Goal: Task Accomplishment & Management: Use online tool/utility

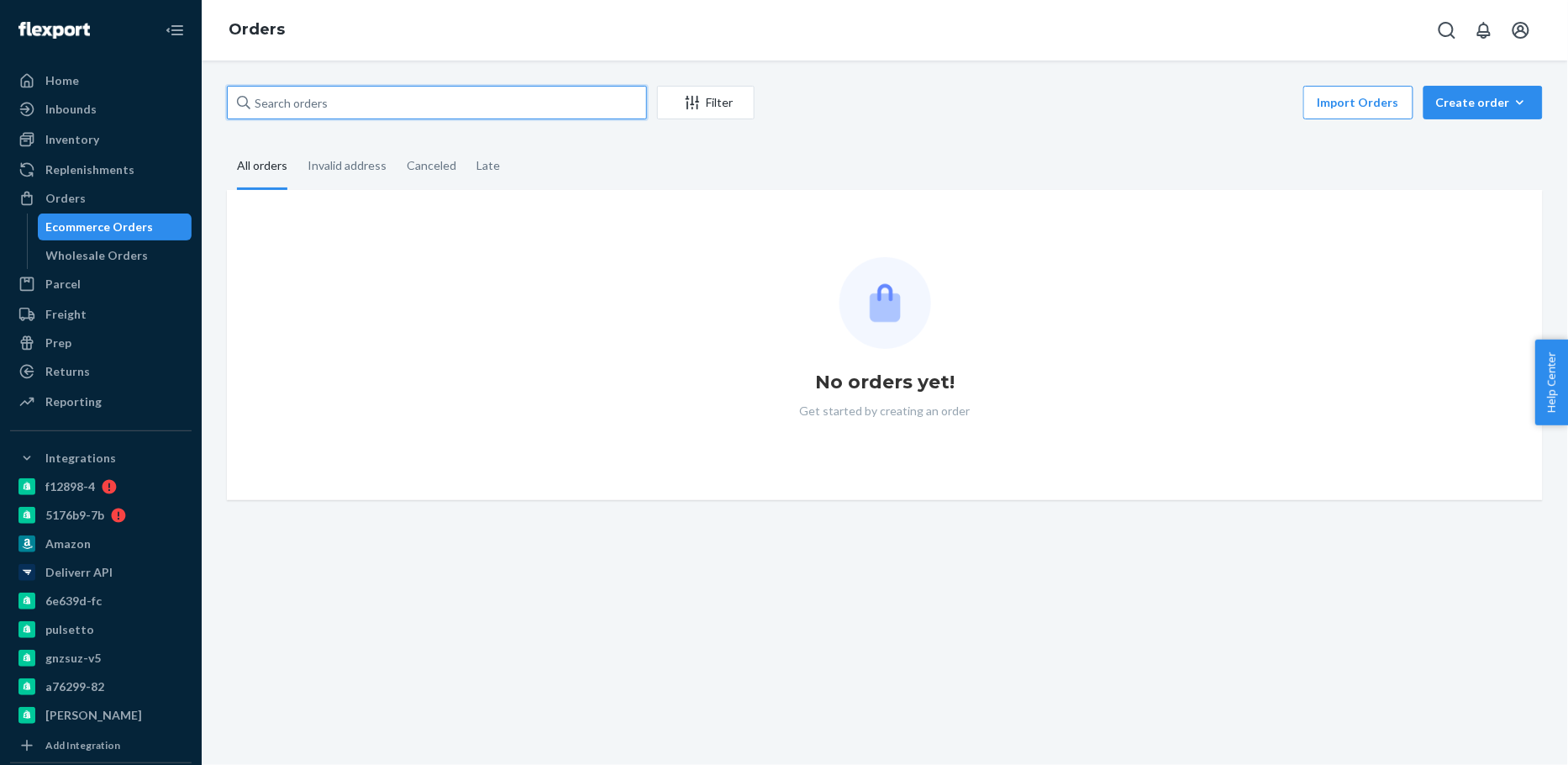
click at [393, 105] on input "text" at bounding box center [437, 102] width 420 height 33
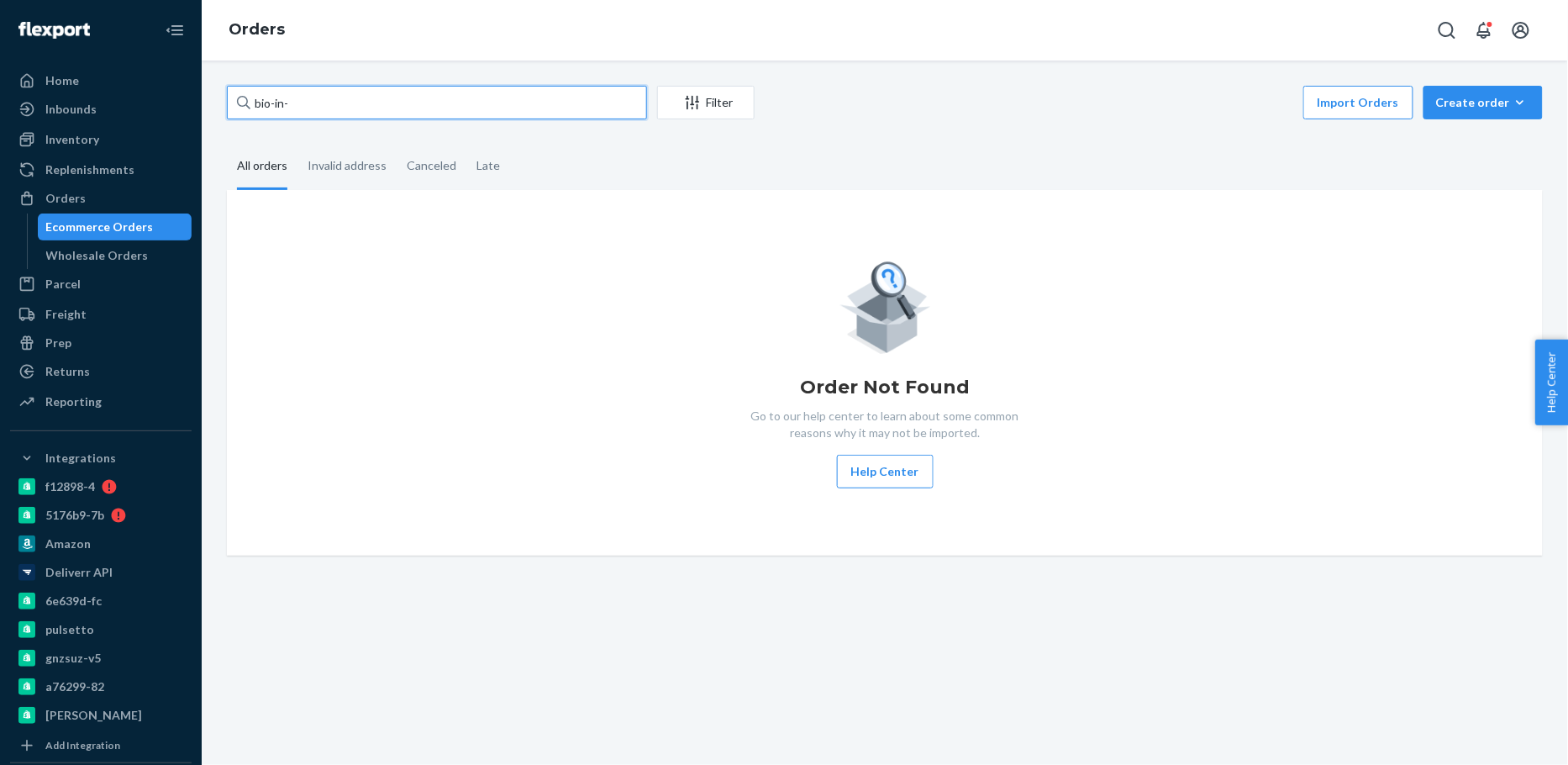
paste input "15003"
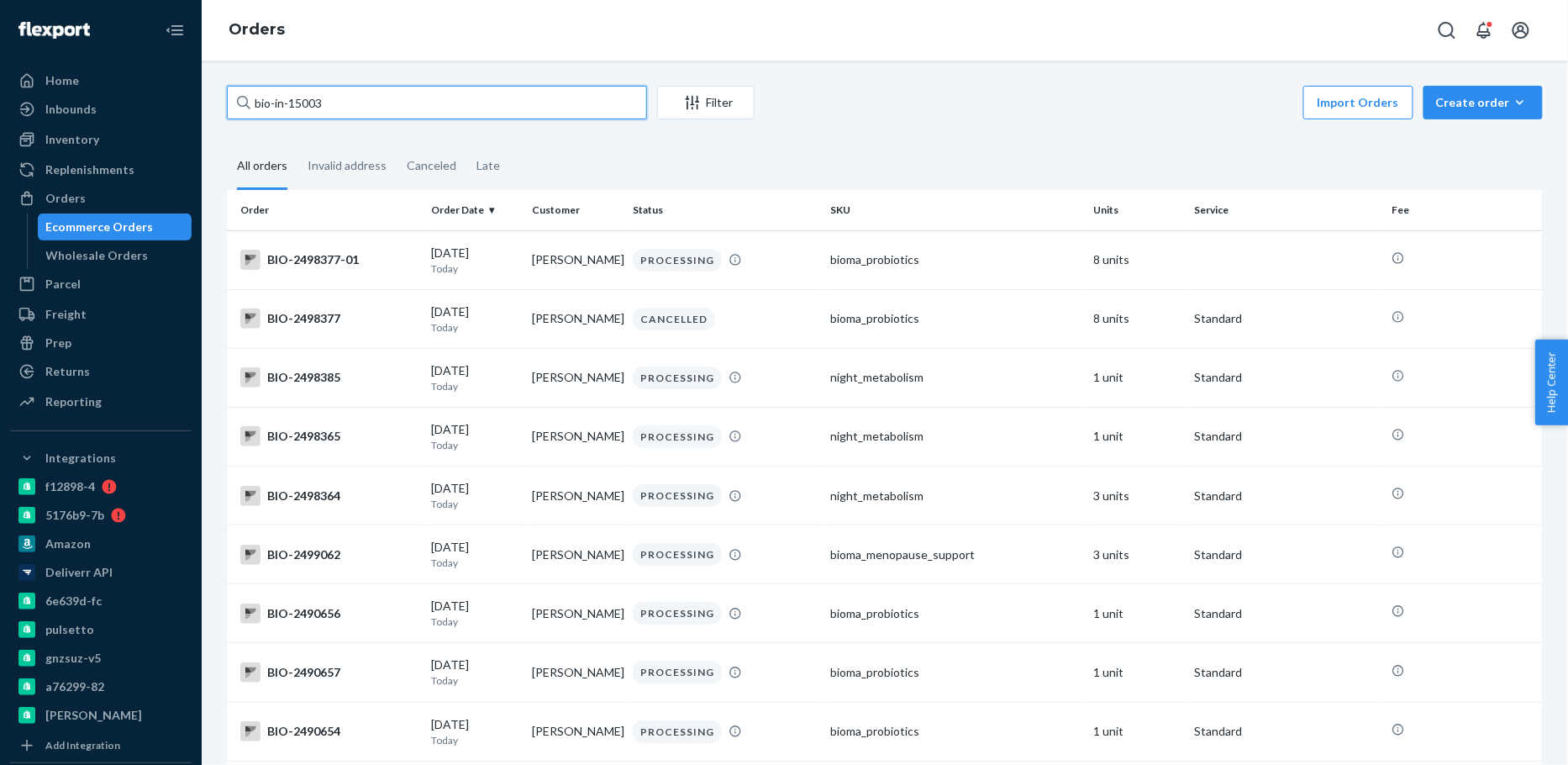
click at [485, 108] on input "bio-in-15003" at bounding box center [437, 102] width 420 height 33
type input "bio-in-15003"
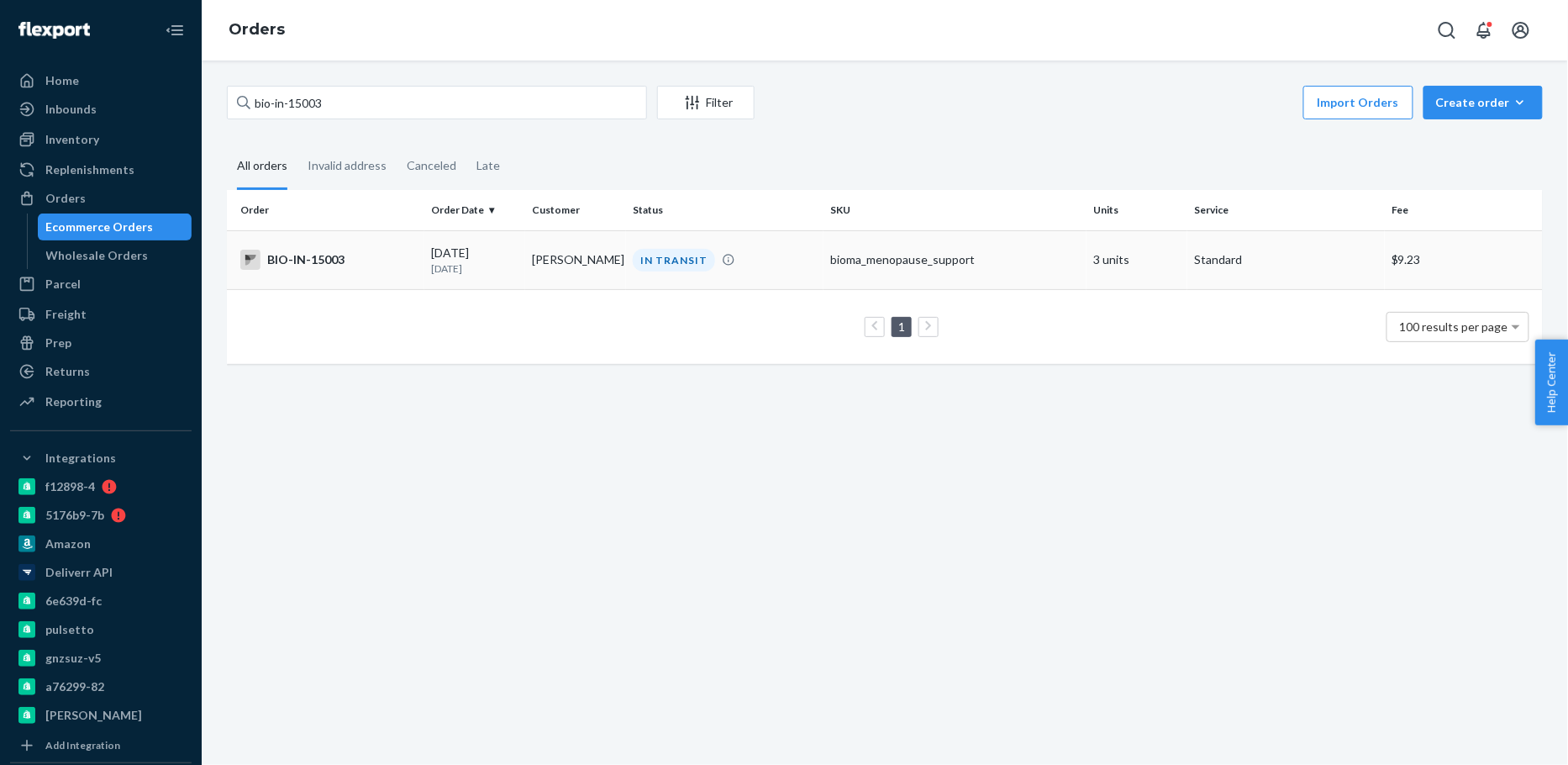
click at [484, 276] on td "[DATE] [DATE]" at bounding box center [475, 260] width 101 height 59
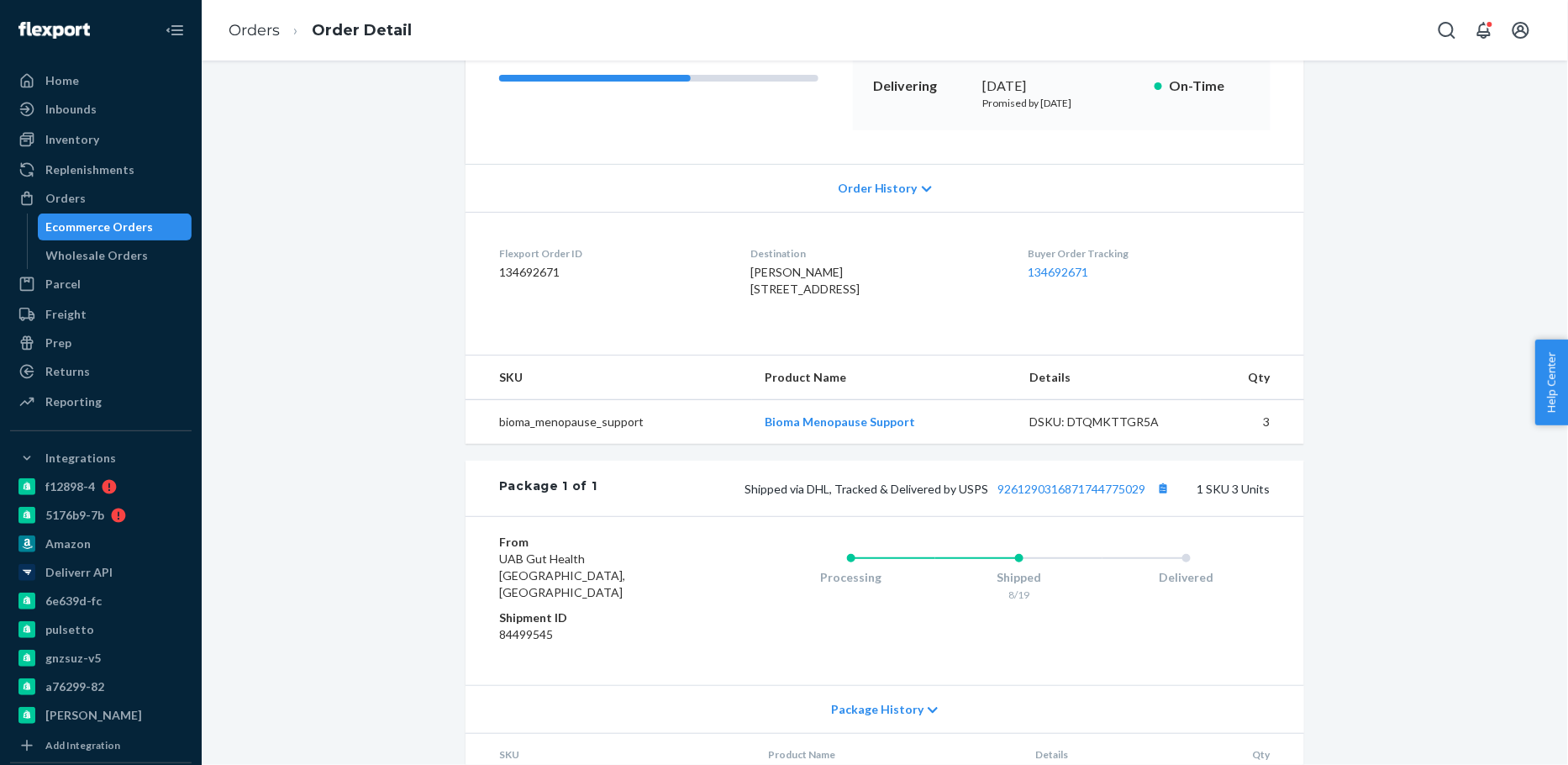
scroll to position [277, 0]
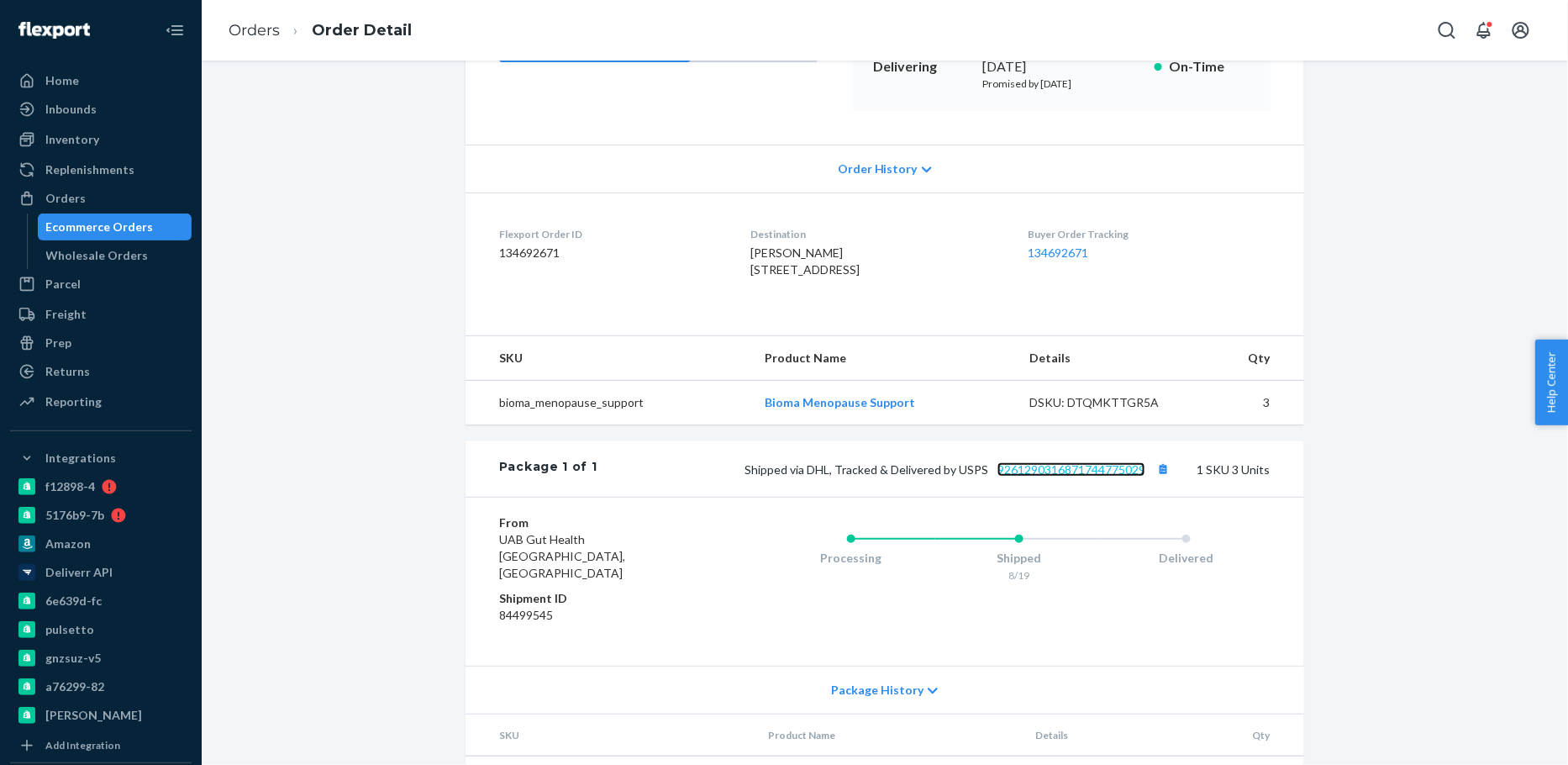
click at [1102, 477] on link "9261290316871744775029" at bounding box center [1071, 469] width 147 height 15
click at [90, 224] on div "Ecommerce Orders" at bounding box center [99, 227] width 107 height 17
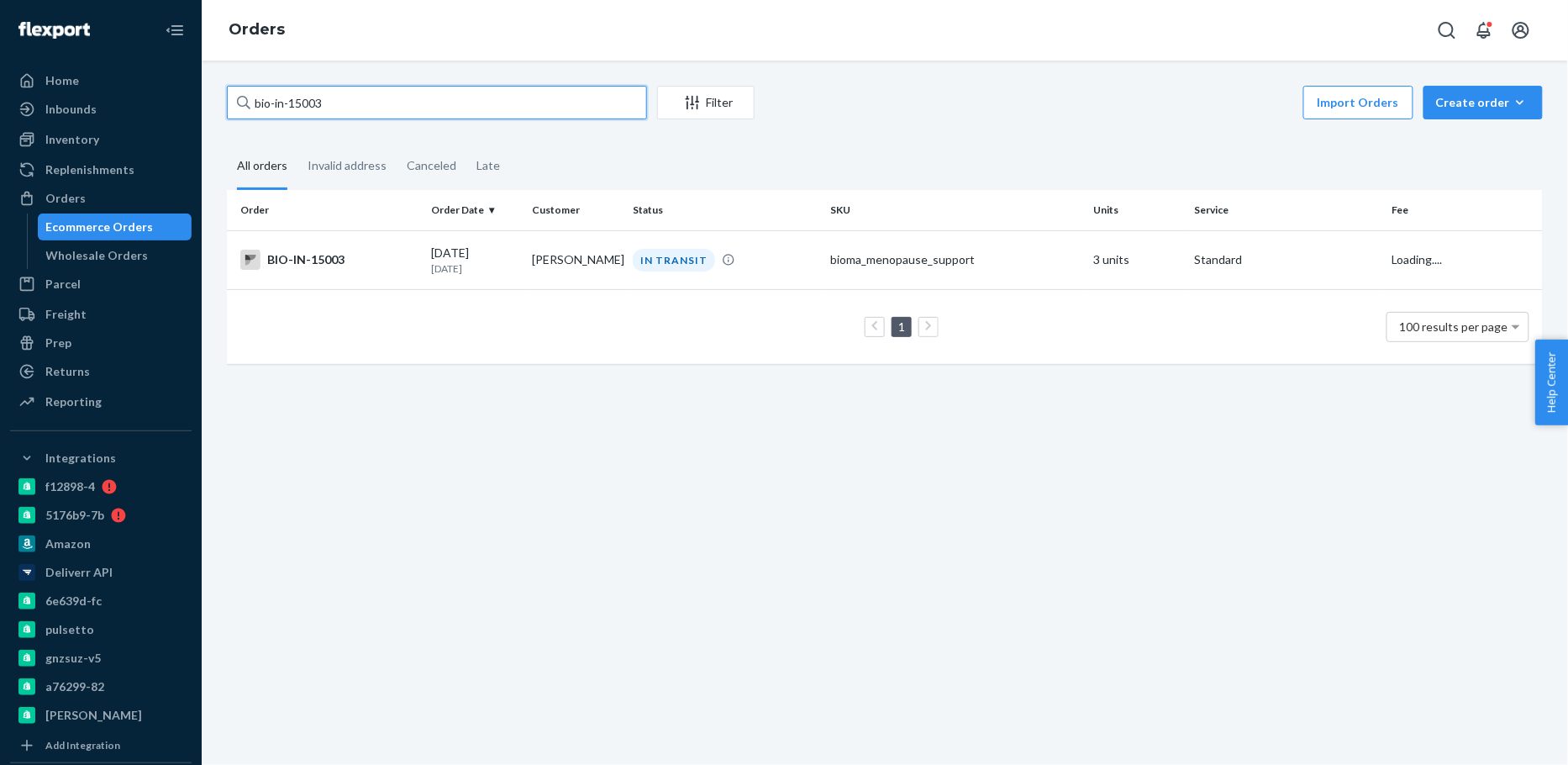
click at [297, 104] on input "bio-in-15003" at bounding box center [437, 102] width 420 height 33
paste input "1902613"
type input "bio-1902613"
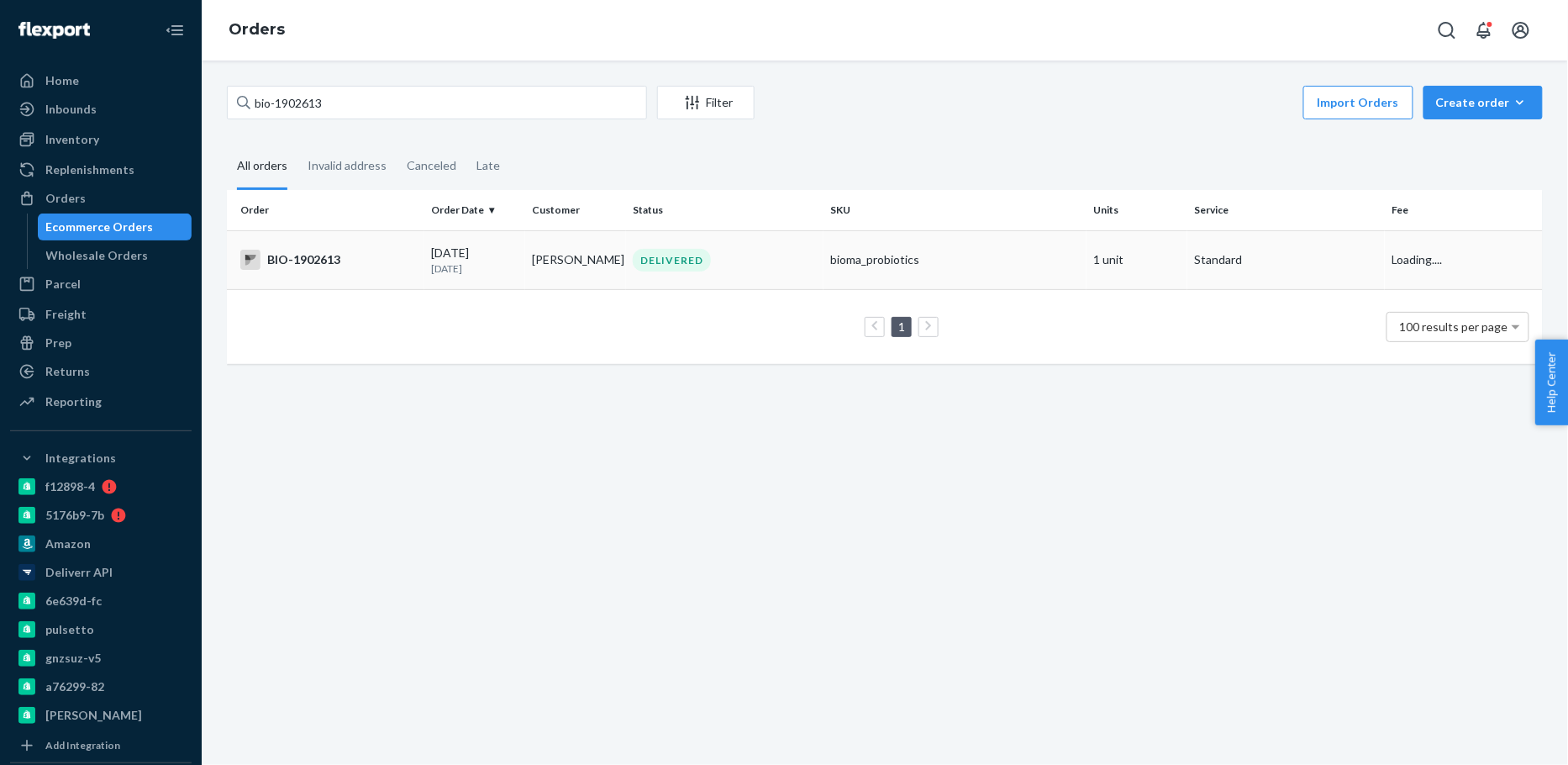
click at [463, 265] on p "[DATE]" at bounding box center [475, 268] width 87 height 15
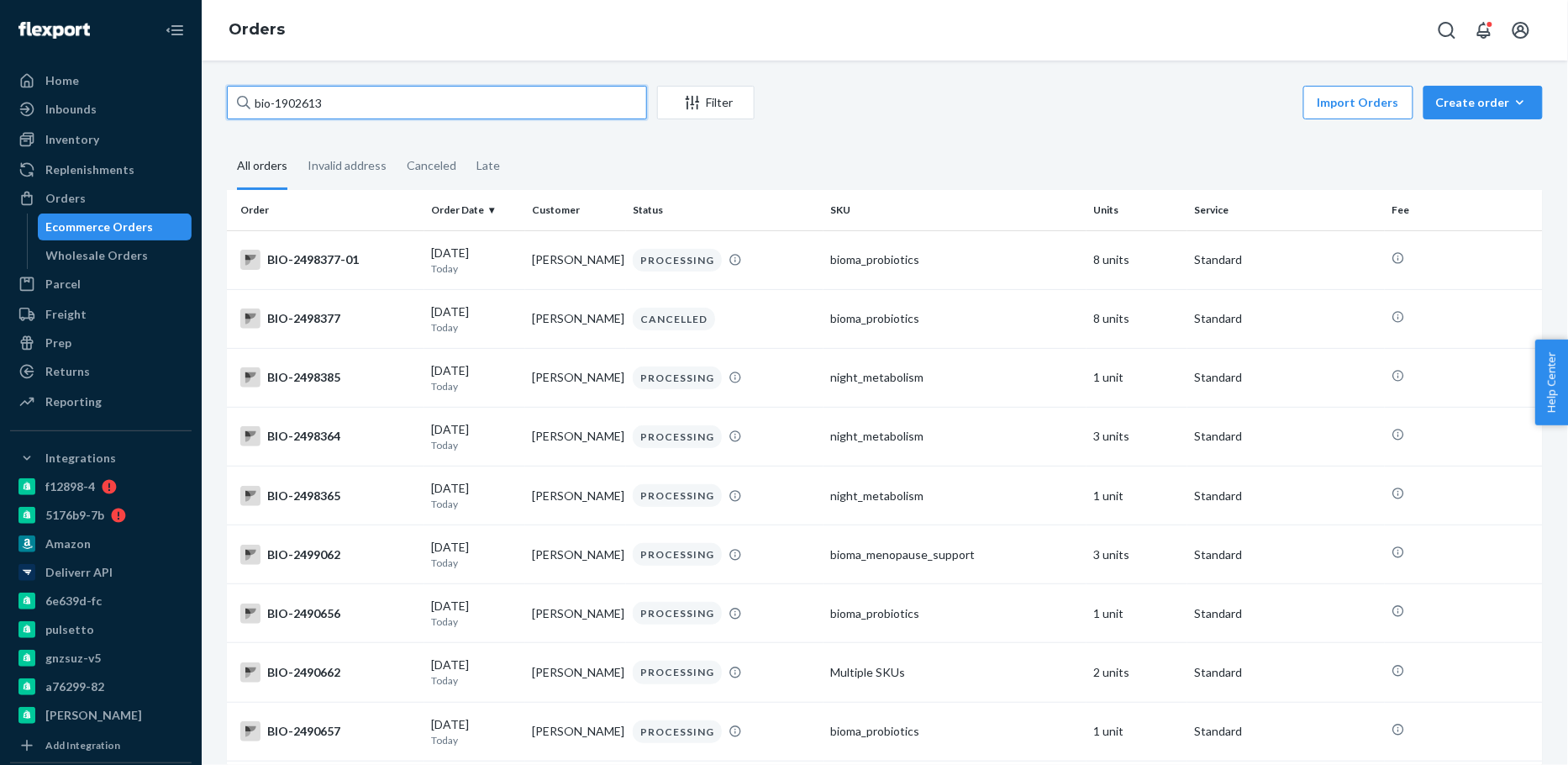
click at [472, 117] on input "bio-1902613" at bounding box center [437, 102] width 420 height 33
type input "bio-1902613"
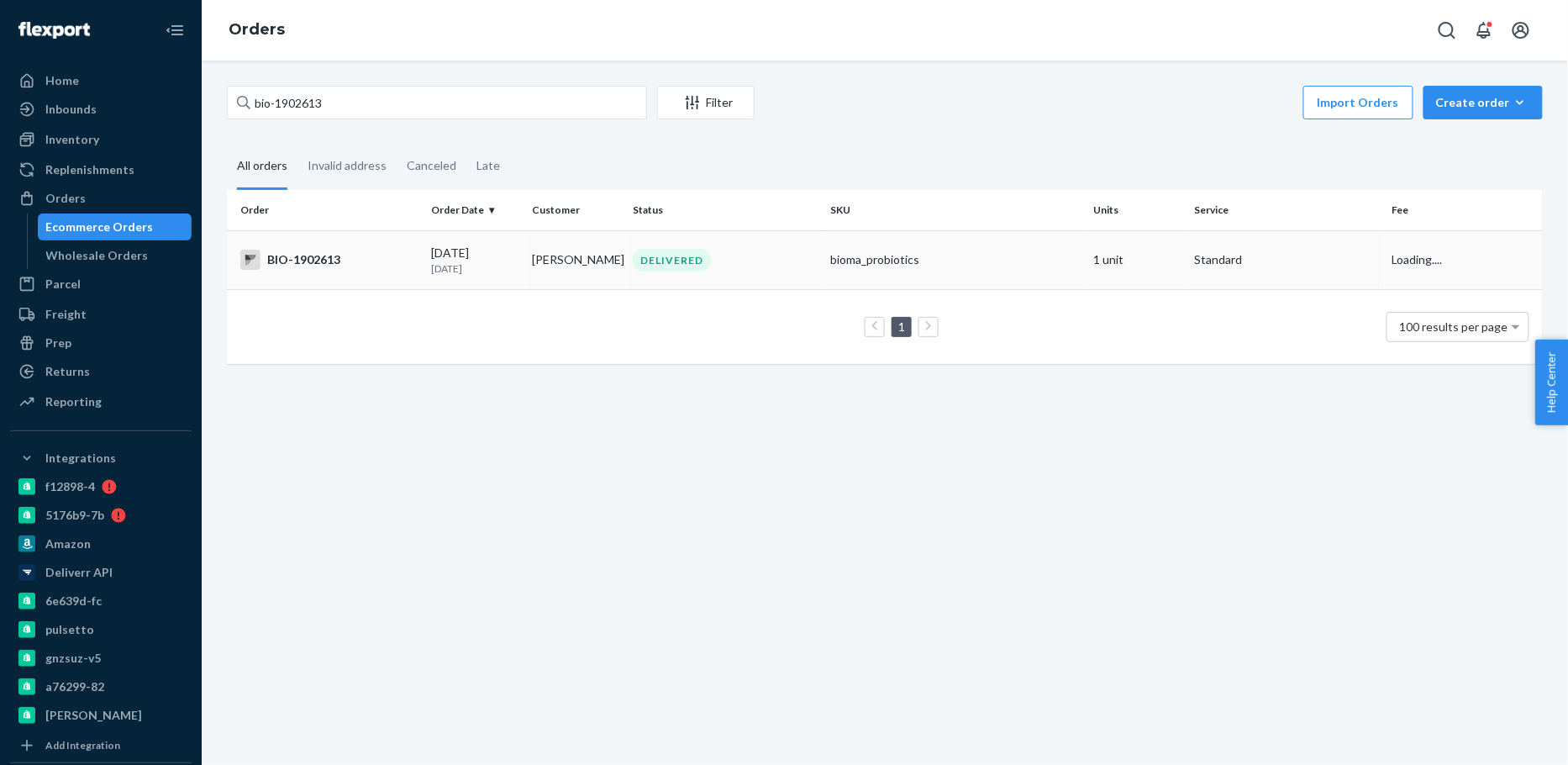
click at [526, 265] on td "[PERSON_NAME]" at bounding box center [575, 260] width 101 height 59
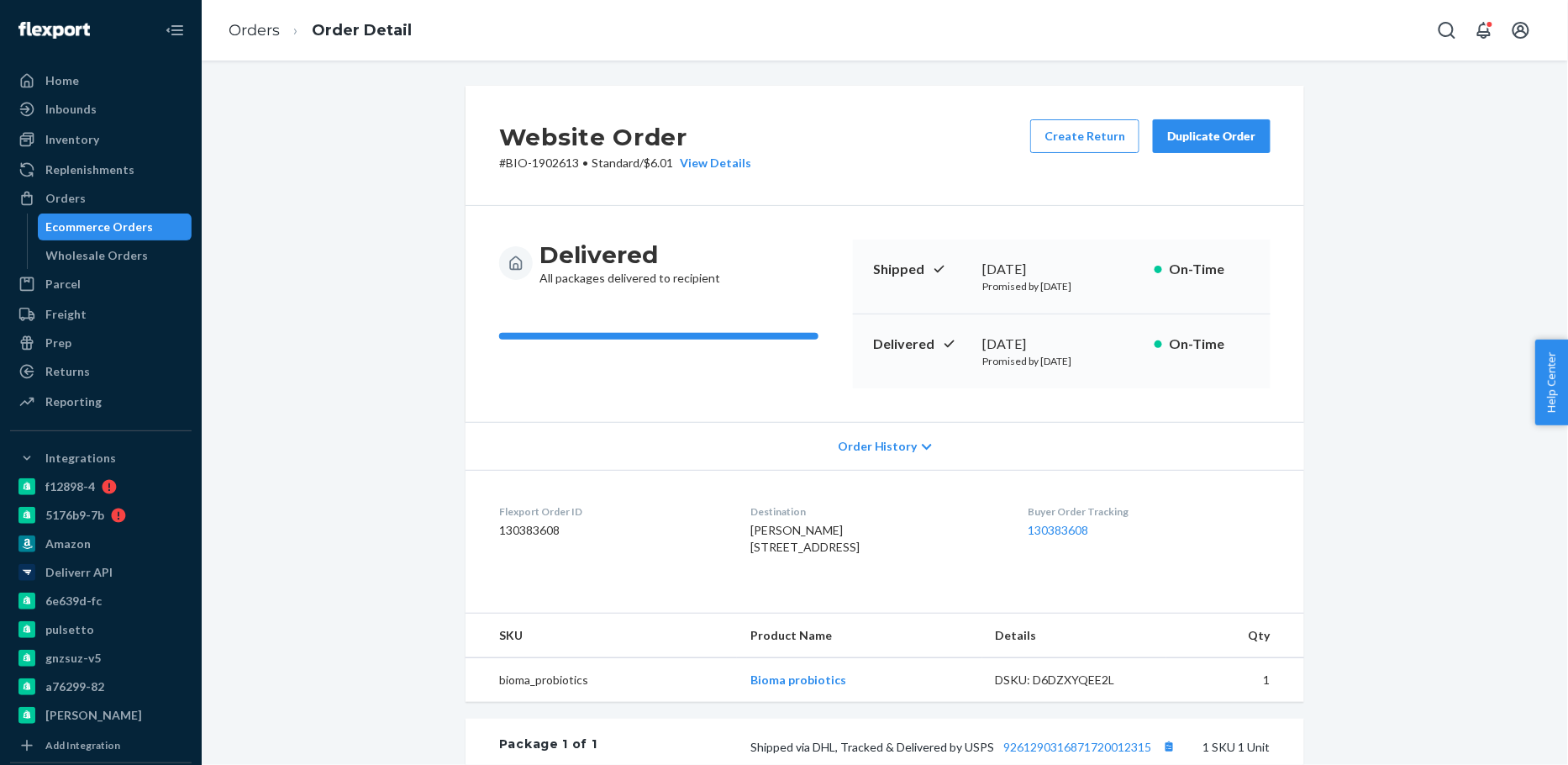
click at [112, 228] on div "Ecommerce Orders" at bounding box center [99, 227] width 107 height 17
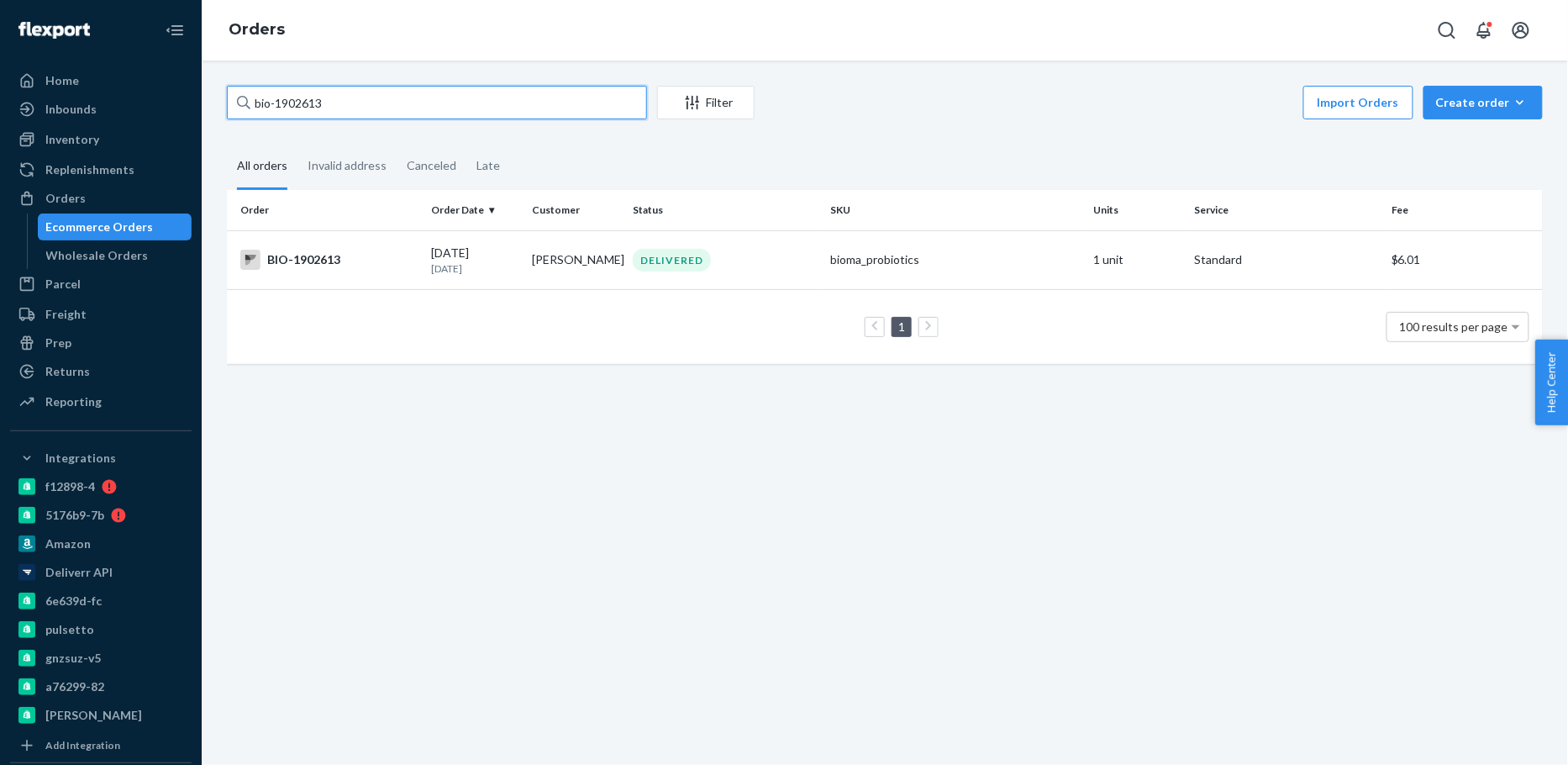
click at [291, 105] on input "bio-1902613" at bounding box center [437, 102] width 420 height 33
paste input "2192731"
type input "bio-2192731"
click at [467, 274] on td "[DATE] [DATE]" at bounding box center [475, 260] width 101 height 59
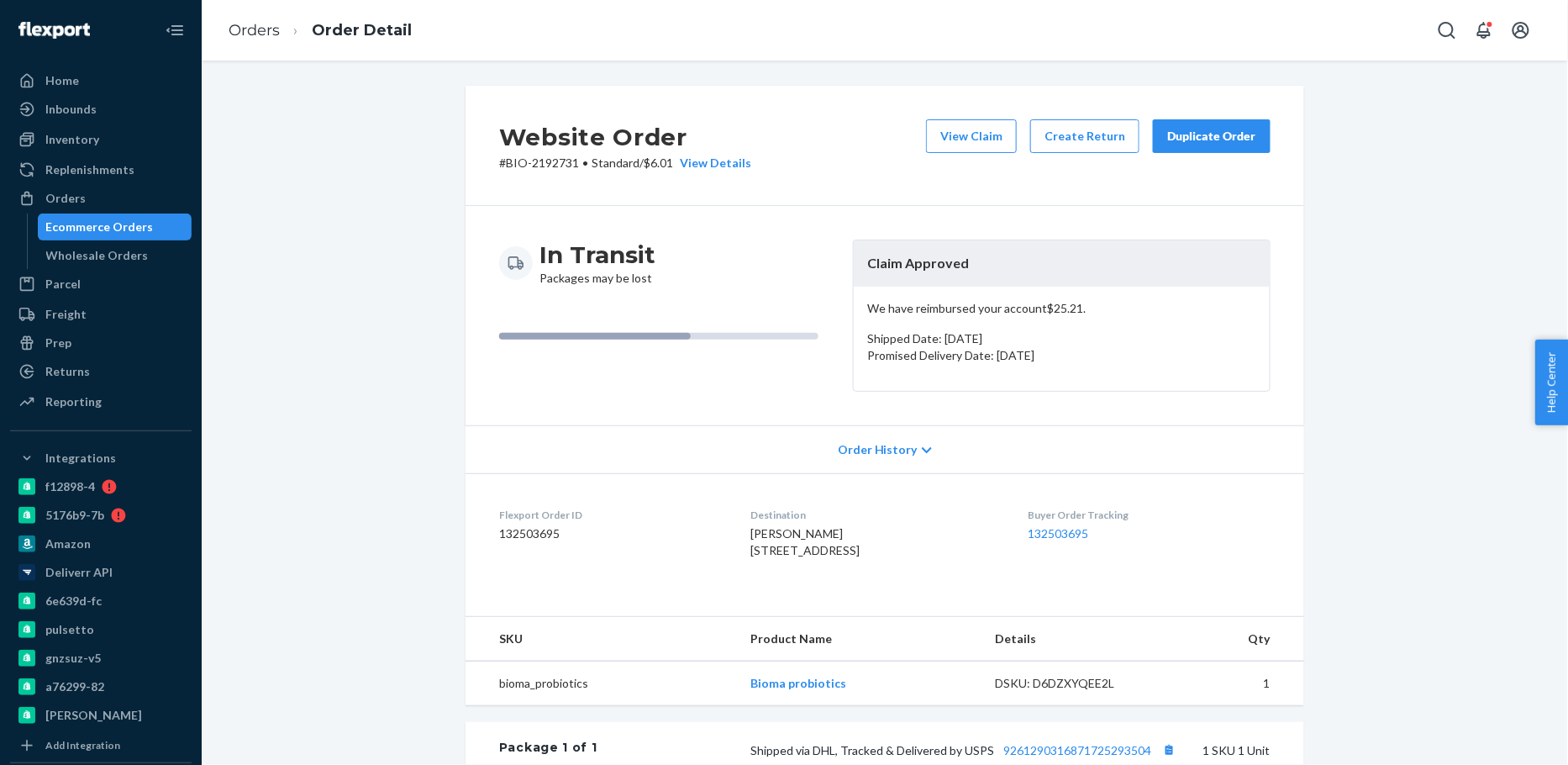
click at [130, 221] on div "Ecommerce Orders" at bounding box center [99, 227] width 107 height 17
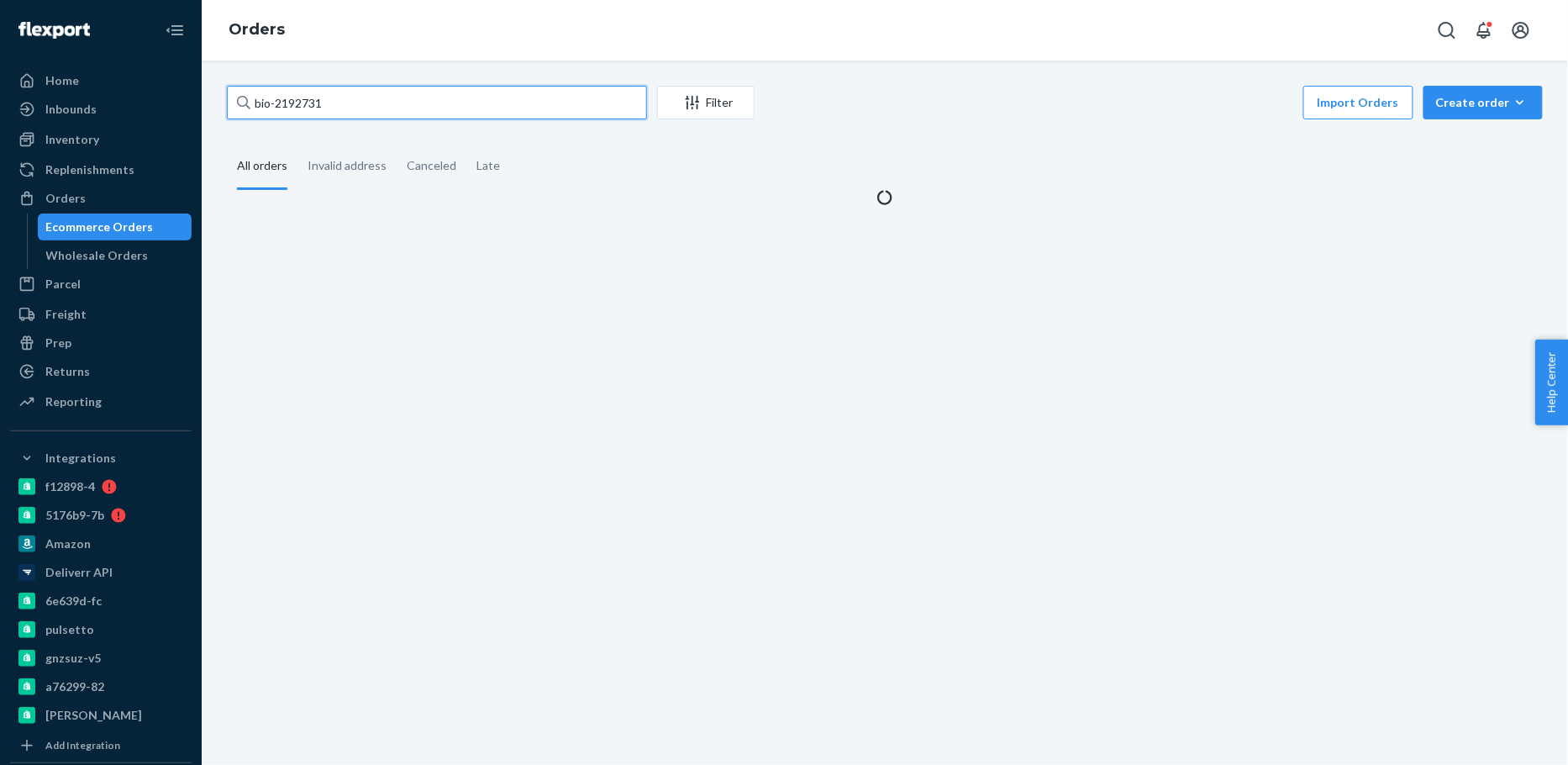
click at [285, 112] on input "bio-2192731" at bounding box center [437, 102] width 420 height 33
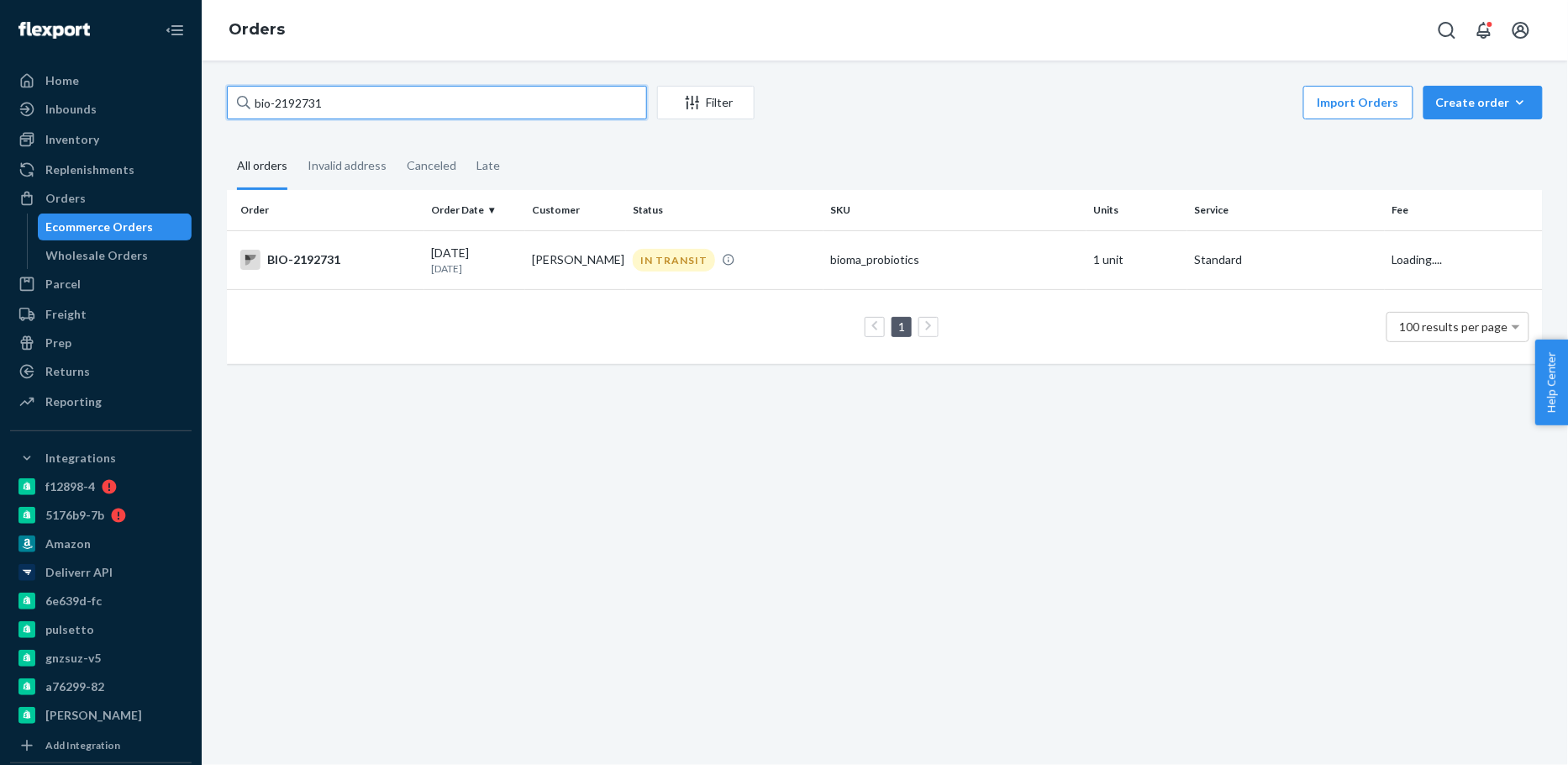
paste input "2414270"
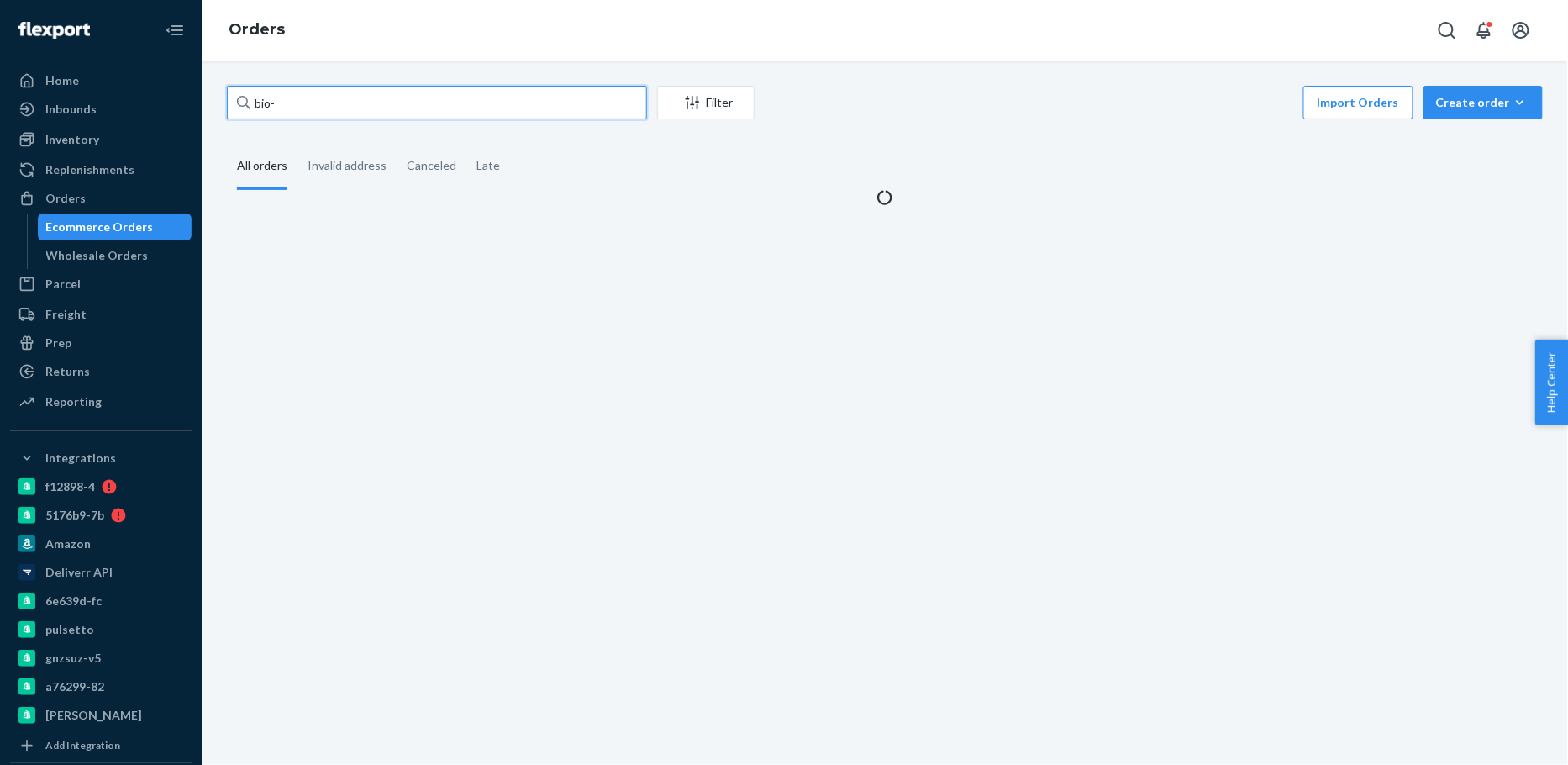
paste input "2414270"
type input "bio-2414270"
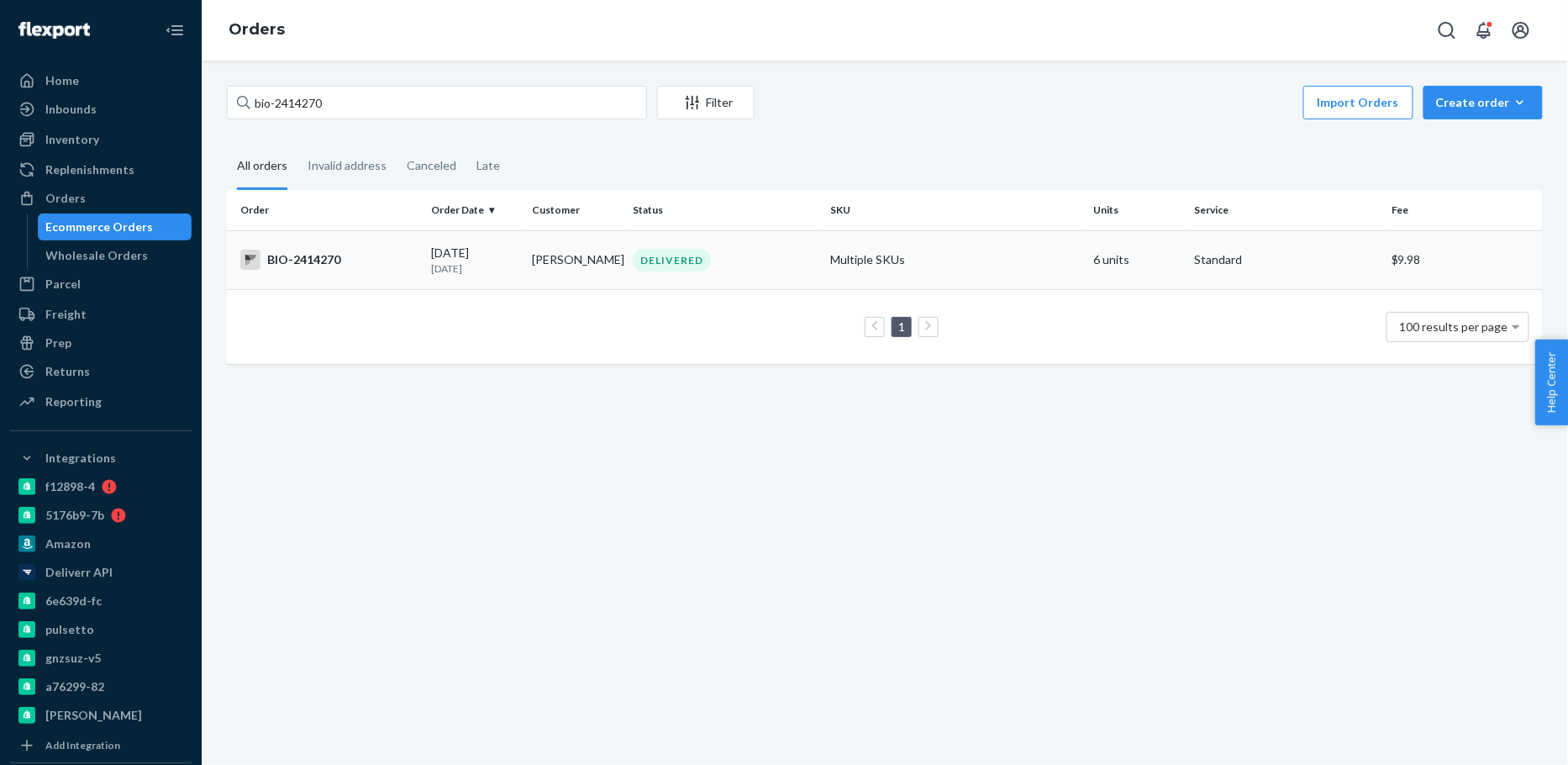
click at [562, 271] on td "[PERSON_NAME]" at bounding box center [575, 260] width 101 height 59
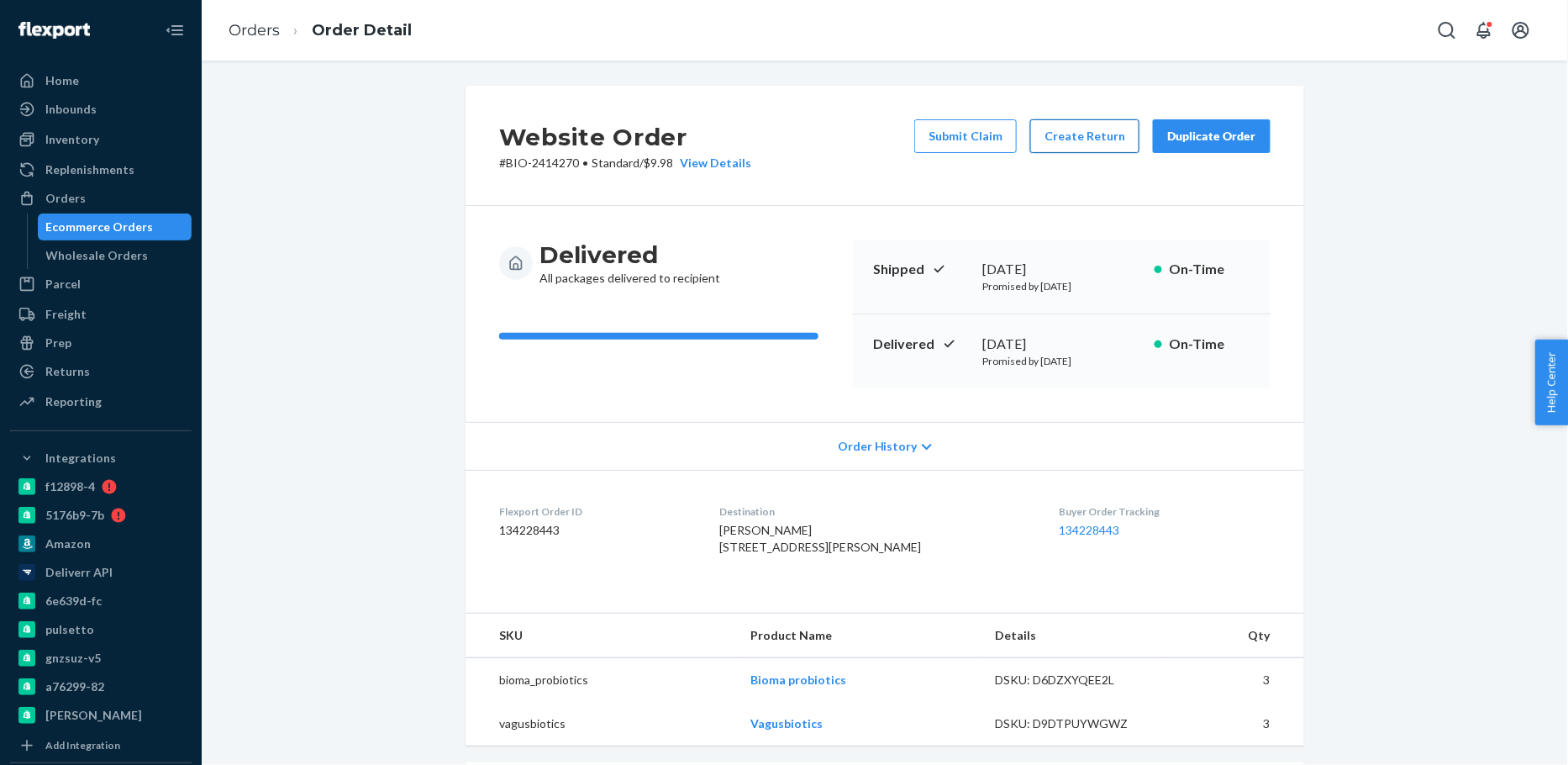
click at [1068, 141] on button "Create Return" at bounding box center [1084, 136] width 109 height 33
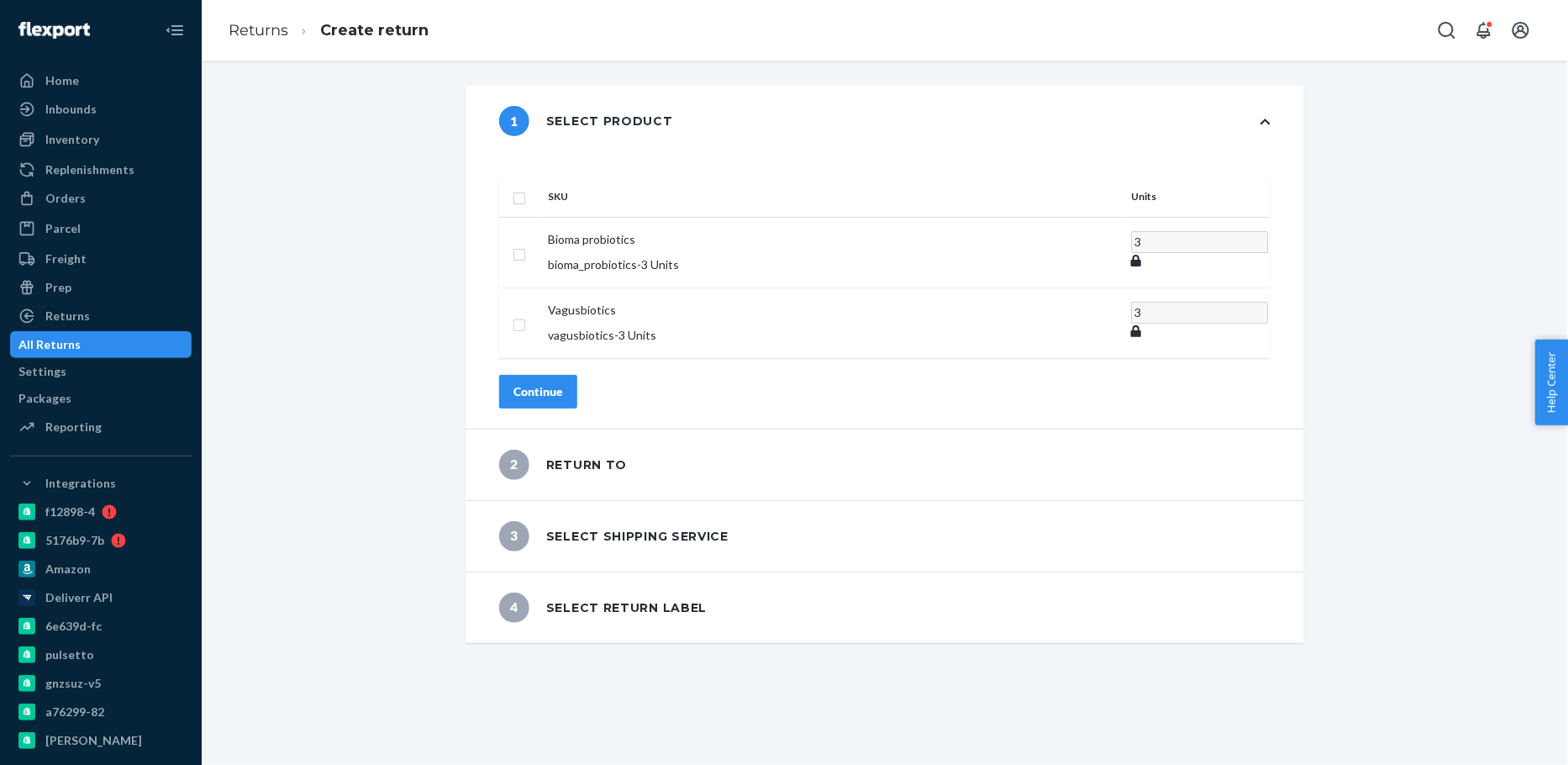
click at [526, 188] on input "checkbox" at bounding box center [520, 196] width 14 height 18
checkbox input "true"
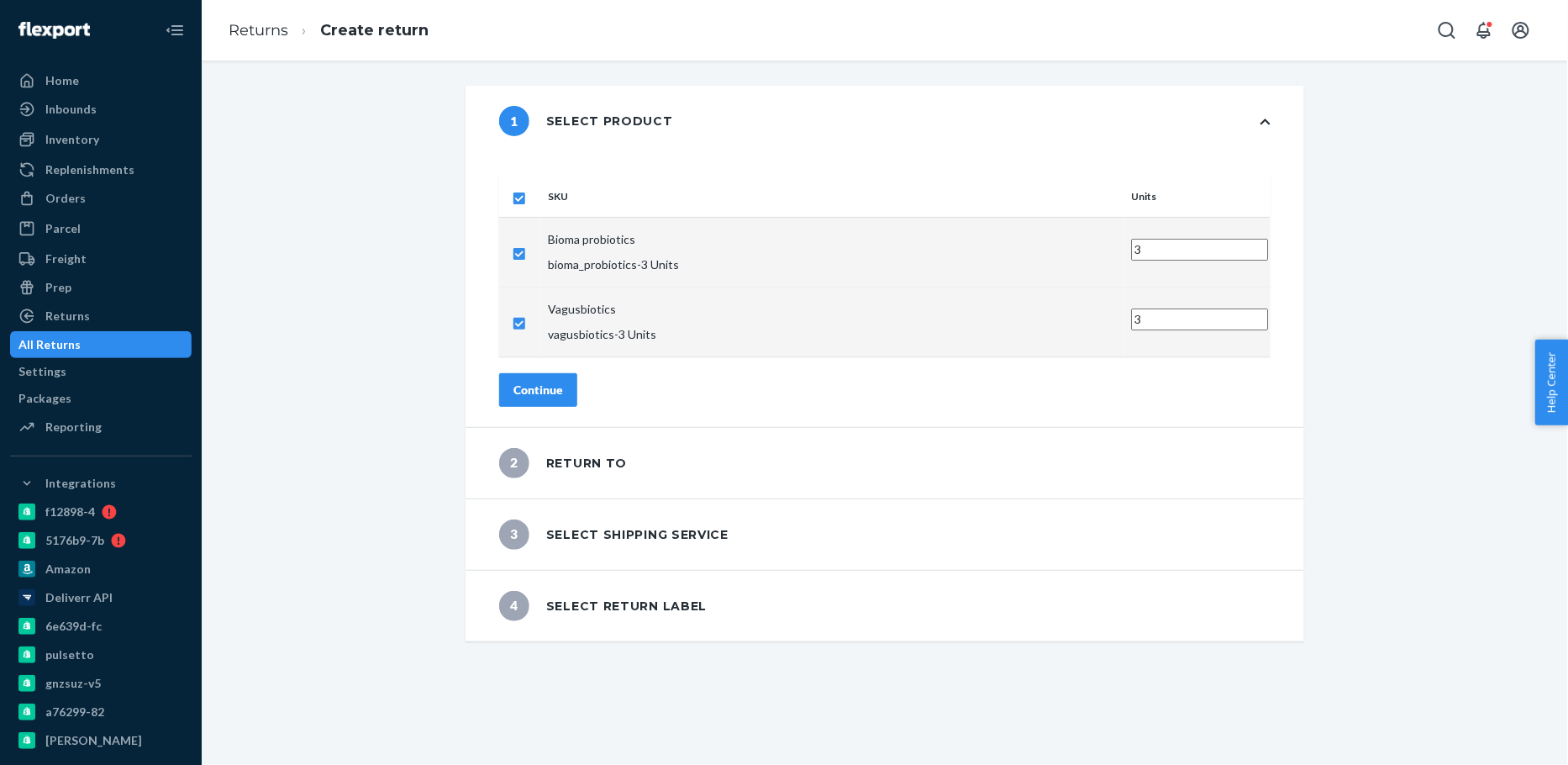
click at [563, 382] on div "Continue" at bounding box center [538, 390] width 50 height 17
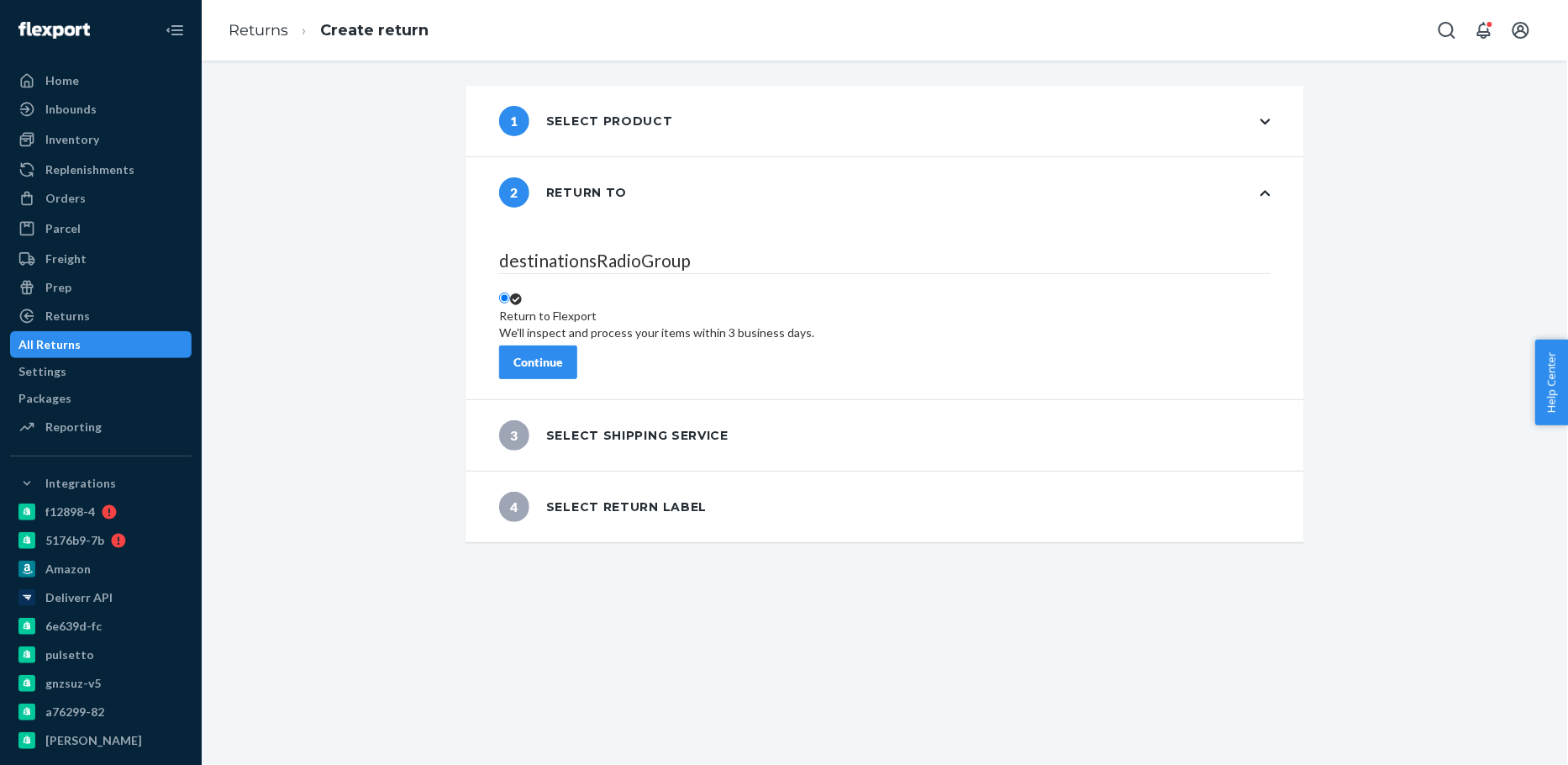
click at [563, 358] on div "Continue" at bounding box center [538, 363] width 50 height 17
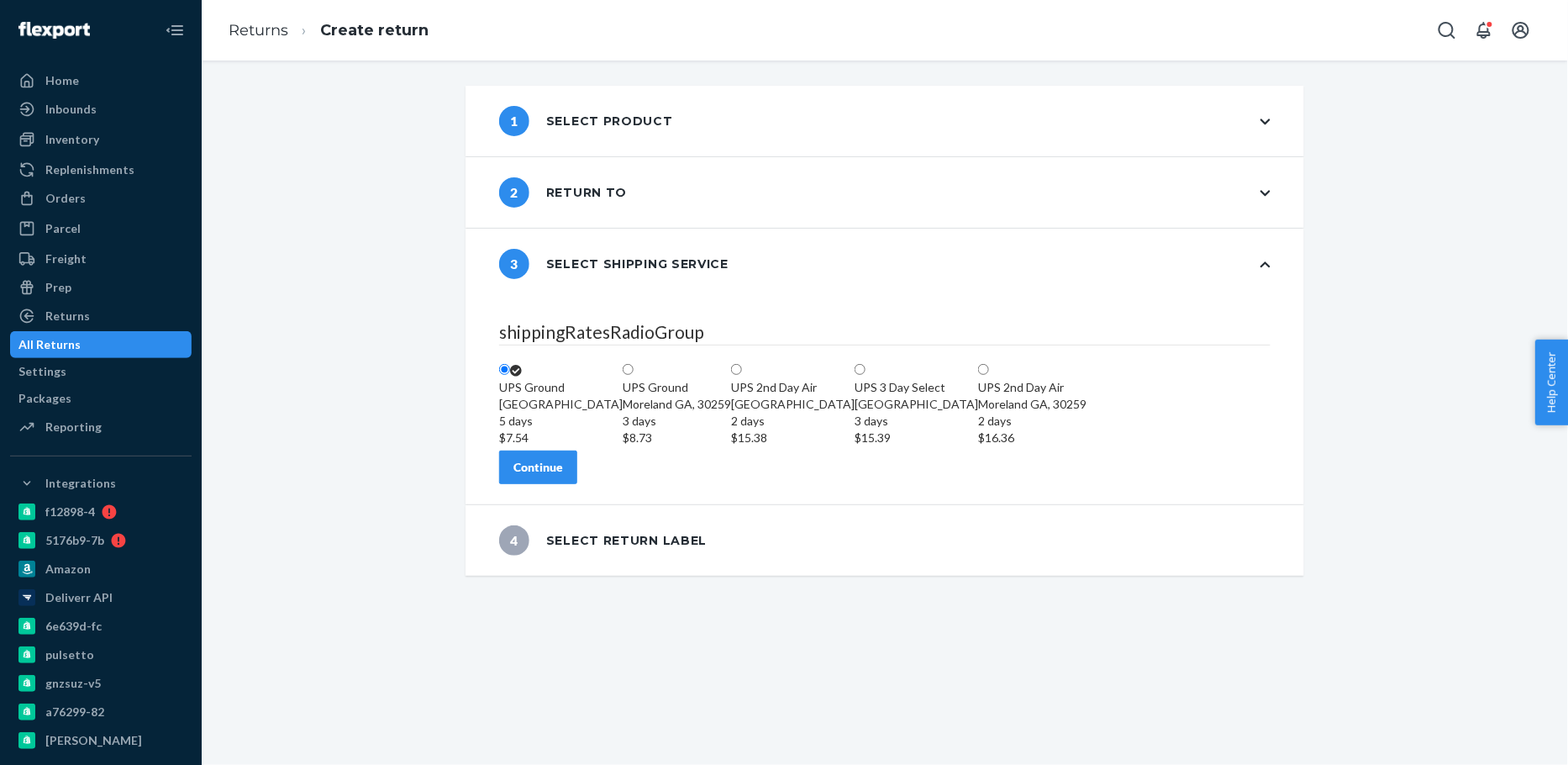
click at [566, 484] on button "Continue" at bounding box center [538, 467] width 78 height 33
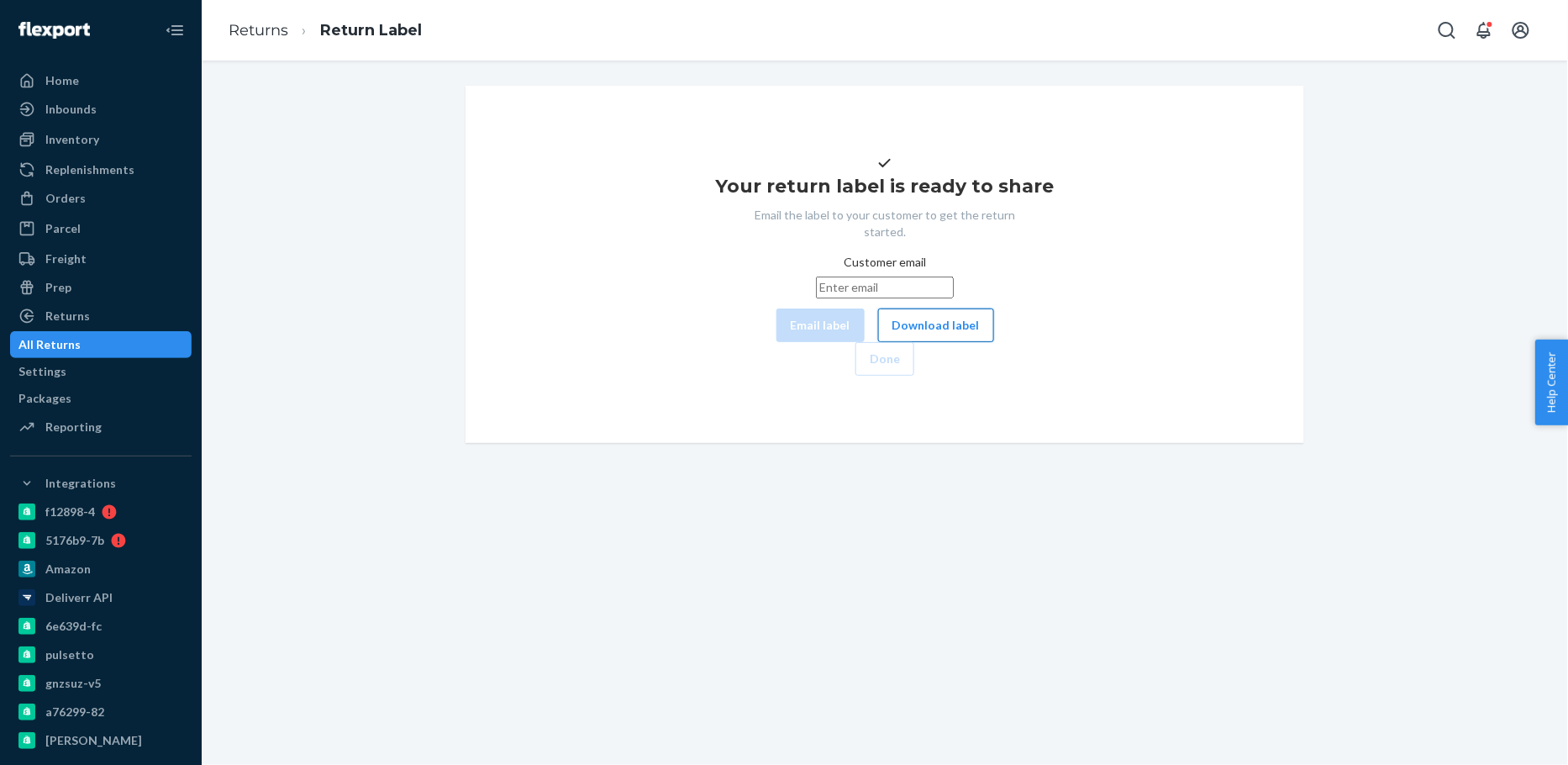
click at [905, 342] on button "Download label" at bounding box center [935, 325] width 116 height 33
